Goal: Check status: Check status

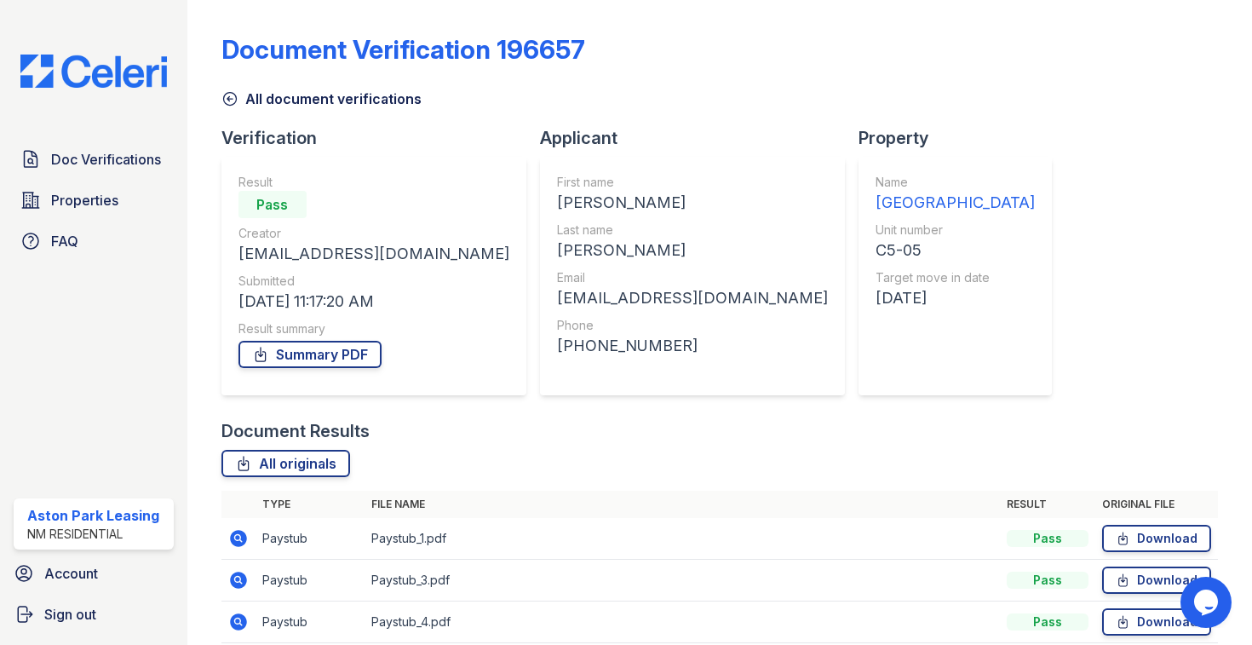
click at [233, 106] on icon at bounding box center [230, 98] width 17 height 17
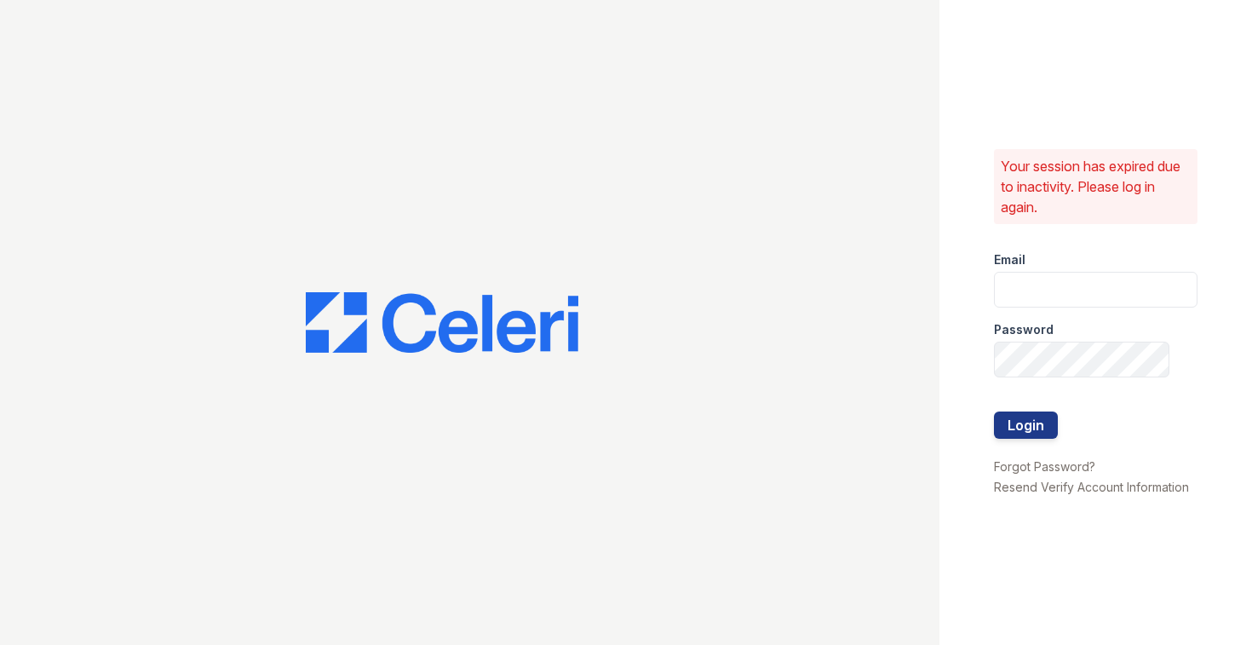
type input "[EMAIL_ADDRESS][DOMAIN_NAME]"
click at [1025, 424] on button "Login" at bounding box center [1026, 424] width 64 height 27
